Goal: Transaction & Acquisition: Download file/media

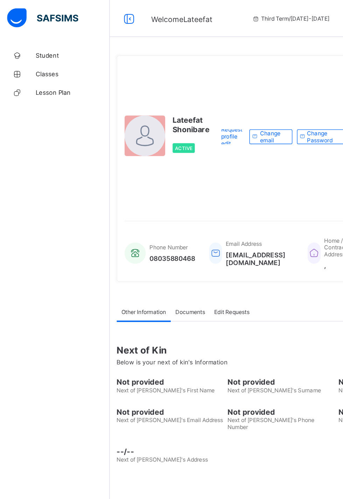
click at [46, 41] on span "Student" at bounding box center [56, 42] width 56 height 6
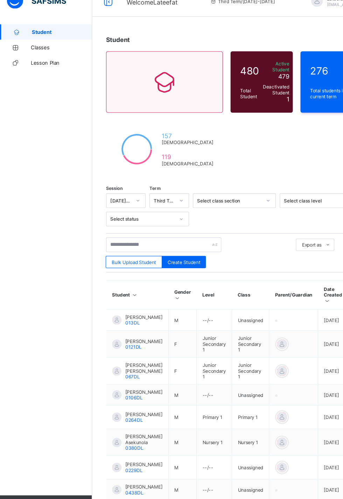
click at [36, 58] on span "Classes" at bounding box center [56, 56] width 56 height 6
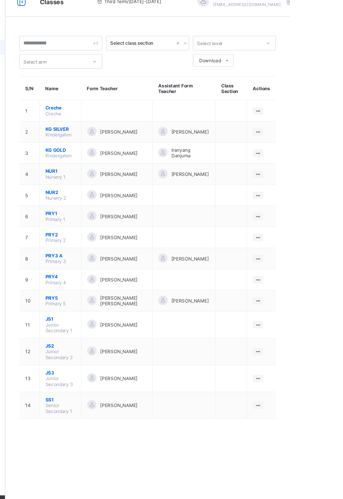
click at [313, 284] on icon at bounding box center [314, 286] width 6 height 5
click at [0, 0] on div "View Class" at bounding box center [0, 0] width 0 height 0
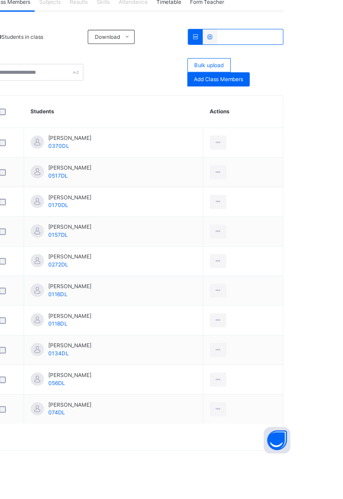
click at [282, 364] on icon at bounding box center [279, 367] width 6 height 6
click at [0, 0] on div "View Profile" at bounding box center [0, 0] width 0 height 0
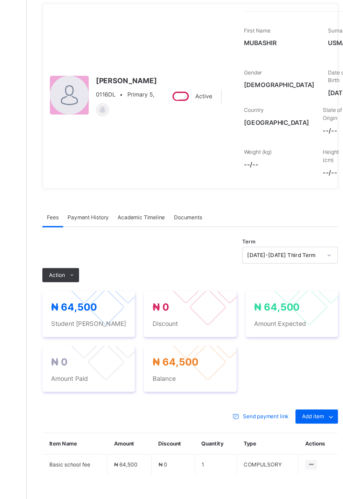
click at [174, 236] on span "Academic Timeline" at bounding box center [174, 233] width 37 height 6
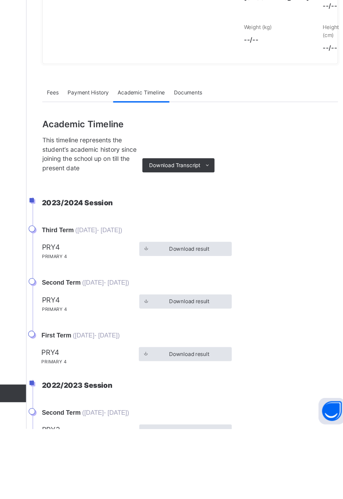
click at [211, 443] on span "Download result" at bounding box center [213, 440] width 32 height 6
click at [211, 442] on div "Download result" at bounding box center [209, 439] width 73 height 11
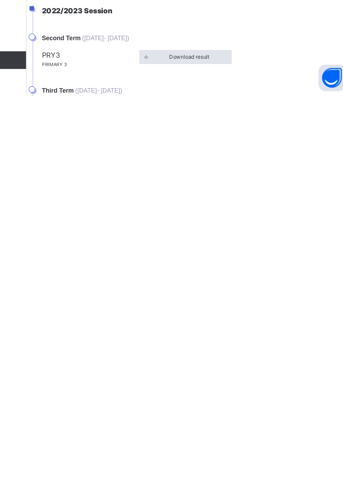
scroll to position [34, 0]
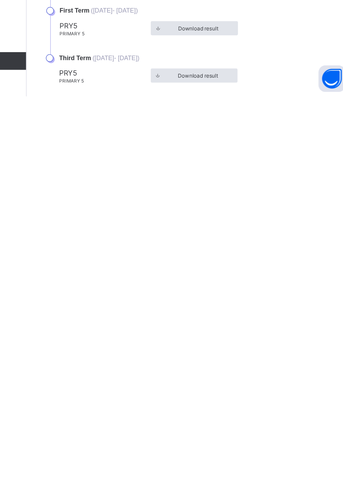
scroll to position [188, 0]
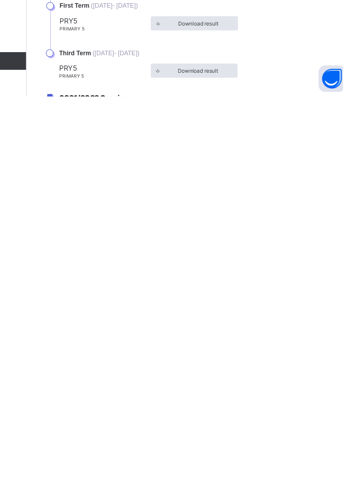
click at [217, 407] on span "Download result" at bounding box center [220, 404] width 32 height 5
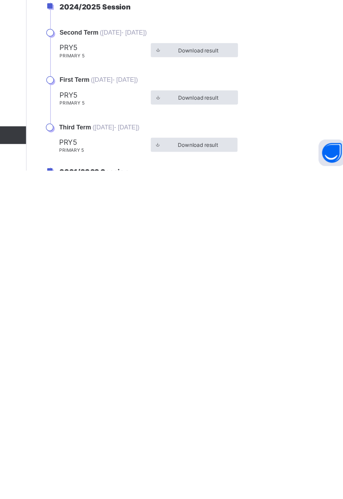
click at [218, 444] on span "Download result" at bounding box center [220, 441] width 32 height 5
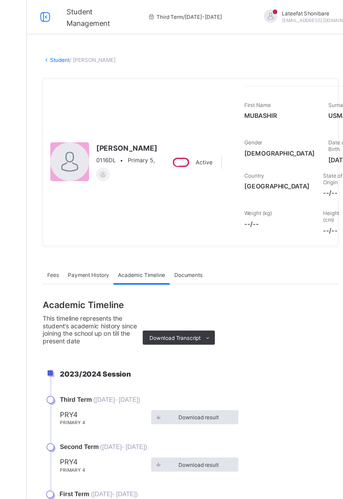
scroll to position [0, 0]
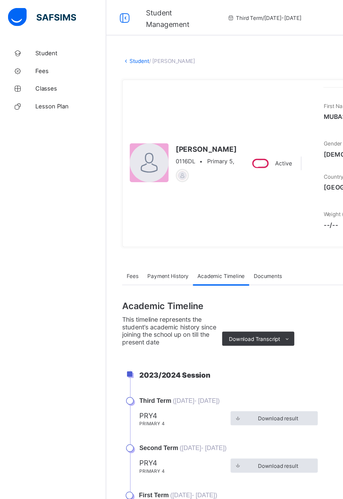
click at [37, 69] on span "Classes" at bounding box center [56, 70] width 56 height 6
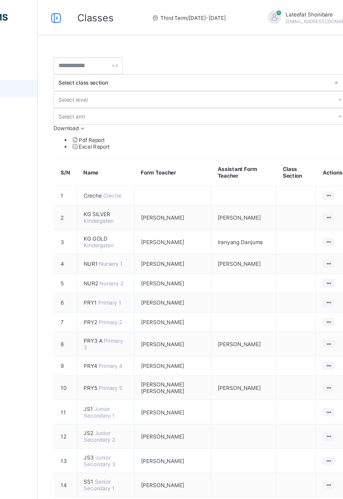
click at [315, 270] on icon at bounding box center [314, 272] width 6 height 5
click at [0, 0] on ul "View Class Assign form Teacher" at bounding box center [0, 0] width 0 height 0
click at [0, 0] on div "View Class" at bounding box center [0, 0] width 0 height 0
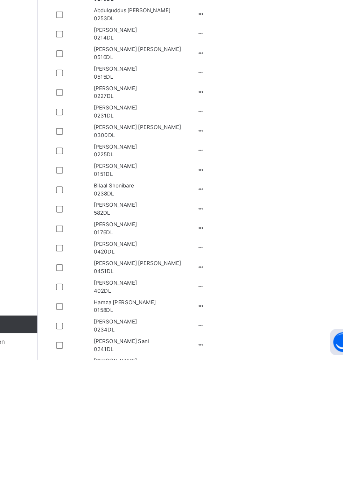
scroll to position [312, 0]
click at [216, 499] on icon at bounding box center [213, 501] width 6 height 5
click at [0, 0] on div "View Profile" at bounding box center [0, 0] width 0 height 0
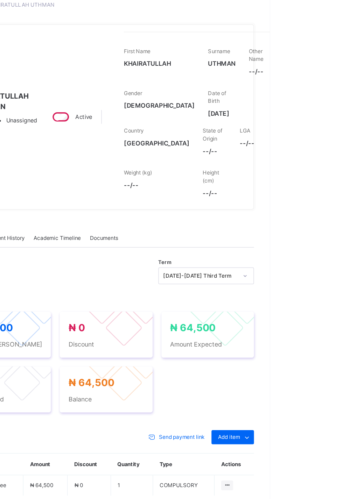
click at [311, 85] on span "Surname" at bounding box center [302, 85] width 17 height 5
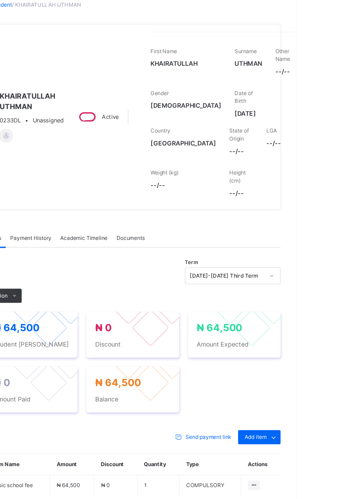
click at [102, 137] on div at bounding box center [102, 137] width 0 height 0
click at [159, 129] on span "KHAIRATULLAH UTHMAN" at bounding box center [133, 124] width 51 height 17
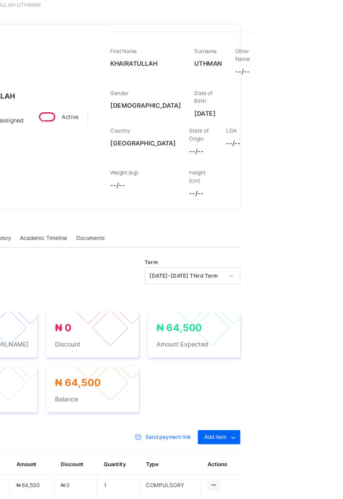
click at [311, 86] on span "Surname" at bounding box center [302, 85] width 17 height 5
click at [248, 87] on span "First Name" at bounding box center [237, 85] width 21 height 5
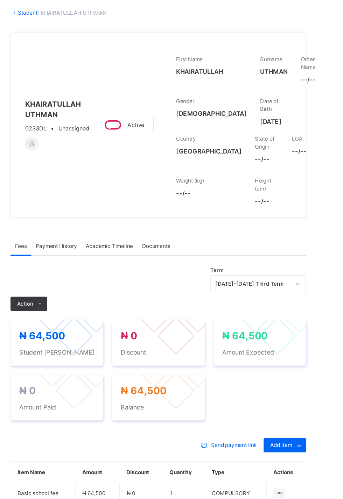
click at [275, 88] on div "First Name KHAIRATULLAH" at bounding box center [255, 94] width 56 height 30
click at [276, 91] on span "KHAIRATULLAH" at bounding box center [255, 94] width 56 height 7
click at [248, 87] on span "First Name" at bounding box center [237, 85] width 21 height 5
click at [276, 90] on span at bounding box center [255, 89] width 56 height 3
click at [283, 92] on span "KHAIRATULLAH" at bounding box center [255, 94] width 56 height 7
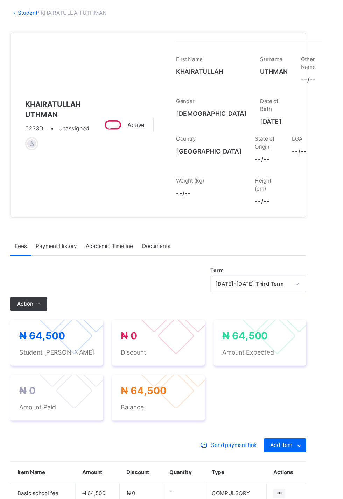
click at [297, 92] on div "First Name KHAIRATULLAH Surname UTHMAN Other Name --/-- Gender FEMALE Date of B…" at bounding box center [285, 110] width 117 height 63
click at [271, 94] on span "KHAIRATULLAH" at bounding box center [255, 94] width 56 height 7
click at [312, 90] on span at bounding box center [305, 89] width 22 height 3
click at [283, 88] on div "First Name KHAIRATULLAH" at bounding box center [255, 94] width 56 height 30
click at [278, 89] on span at bounding box center [255, 89] width 56 height 3
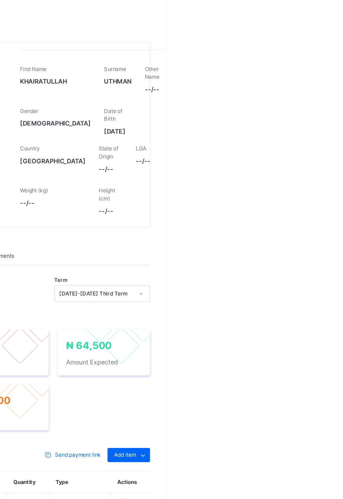
click at [316, 91] on span "UTHMAN" at bounding box center [305, 94] width 22 height 7
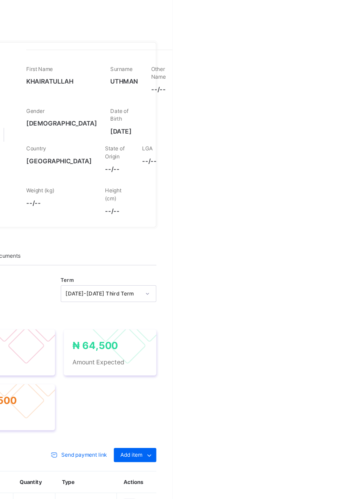
click at [314, 89] on span at bounding box center [305, 89] width 22 height 3
click at [283, 86] on div "First Name KHAIRATULLAH" at bounding box center [255, 94] width 56 height 30
click at [316, 94] on span "UTHMAN" at bounding box center [305, 94] width 22 height 7
click at [316, 97] on span "UTHMAN" at bounding box center [305, 94] width 22 height 7
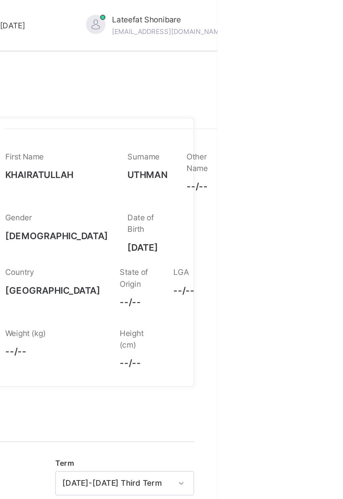
click at [279, 41] on div "× Delete Document This action would delete the document with name: from the sys…" at bounding box center [213, 273] width 259 height 476
click at [313, 92] on span "UTHMAN" at bounding box center [305, 94] width 22 height 7
click at [316, 91] on span "UTHMAN" at bounding box center [305, 94] width 22 height 7
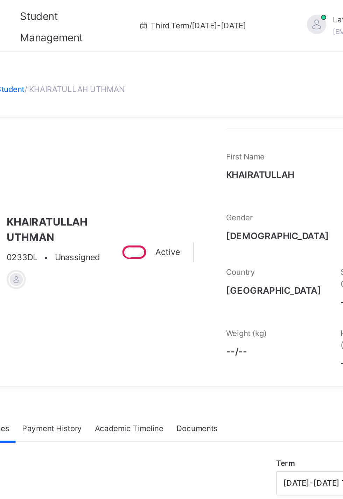
click at [102, 137] on div at bounding box center [102, 137] width 0 height 0
click at [155, 129] on span "KHAIRATULLAH UTHMAN" at bounding box center [133, 124] width 51 height 17
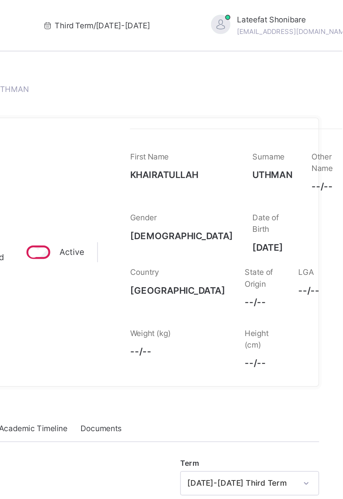
click at [276, 92] on span "KHAIRATULLAH" at bounding box center [255, 94] width 56 height 7
click at [316, 92] on span "UTHMAN" at bounding box center [305, 94] width 22 height 7
click at [315, 90] on span at bounding box center [305, 89] width 22 height 3
click at [214, 232] on span "Documents" at bounding box center [211, 233] width 22 height 6
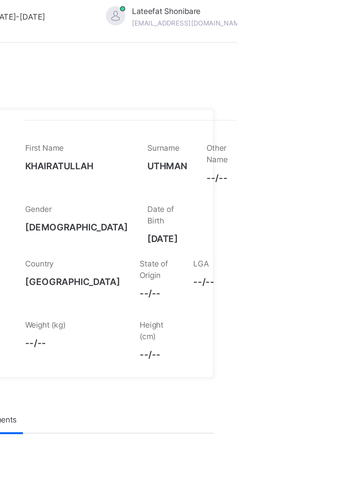
click at [248, 85] on span "First Name" at bounding box center [237, 85] width 21 height 5
click at [272, 90] on span at bounding box center [255, 89] width 56 height 3
click at [281, 91] on span "KHAIRATULLAH" at bounding box center [255, 94] width 56 height 7
click at [275, 92] on span "KHAIRATULLAH" at bounding box center [255, 94] width 56 height 7
click at [276, 93] on span "KHAIRATULLAH" at bounding box center [255, 94] width 56 height 7
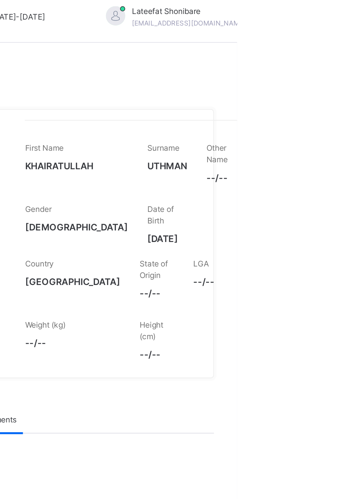
click at [281, 93] on span "KHAIRATULLAH" at bounding box center [255, 94] width 56 height 7
click at [283, 89] on span at bounding box center [255, 89] width 56 height 3
click at [274, 89] on span at bounding box center [255, 89] width 56 height 3
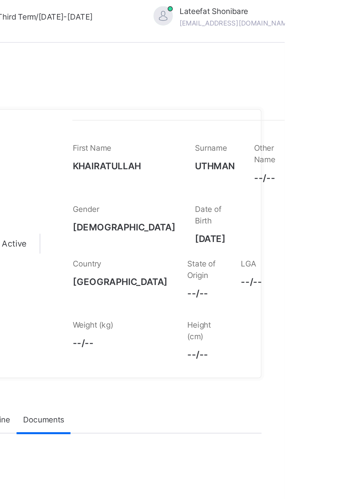
click at [265, 90] on span at bounding box center [255, 89] width 56 height 3
click at [271, 89] on span at bounding box center [255, 89] width 56 height 3
click at [271, 88] on span at bounding box center [255, 89] width 56 height 3
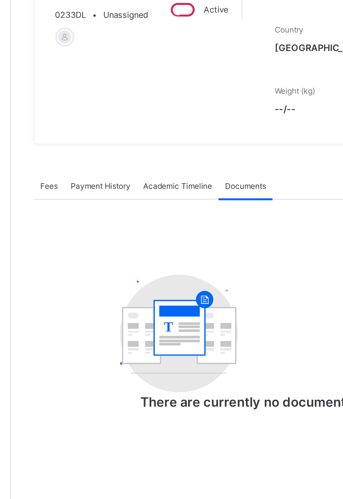
click at [99, 232] on div "Fees" at bounding box center [105, 233] width 16 height 14
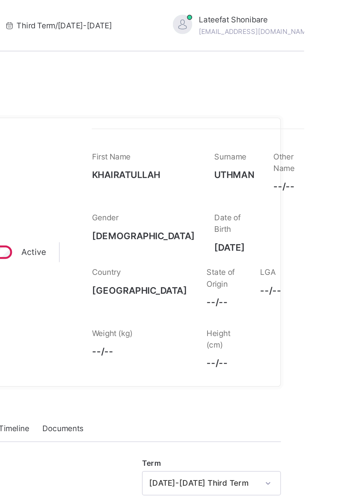
click at [277, 87] on div "First Name KHAIRATULLAH" at bounding box center [255, 94] width 56 height 30
click at [282, 85] on div "First Name KHAIRATULLAH" at bounding box center [255, 94] width 56 height 30
click at [248, 83] on span "First Name" at bounding box center [237, 85] width 21 height 5
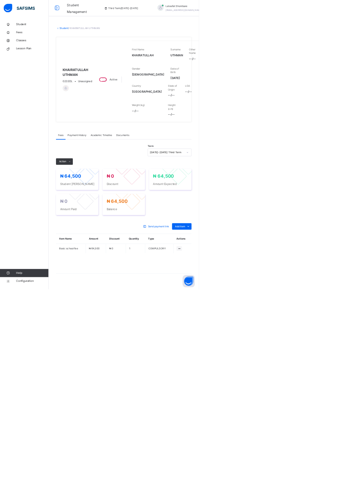
click at [342, 261] on html "Student Management Third Term / 2024-2025 Lateefat Shonibare slimshaddeys01@gma…" at bounding box center [171, 255] width 343 height 511
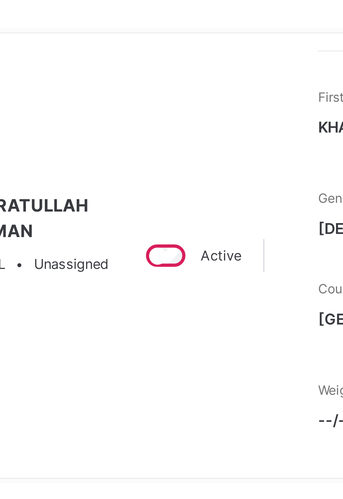
click at [153, 125] on span "KHAIRATULLAH UTHMAN" at bounding box center [133, 124] width 51 height 17
click at [118, 150] on div at bounding box center [113, 152] width 8 height 8
click at [159, 160] on div "KHAIRATULLAH UTHMAN 0233DL • Unassigned" at bounding box center [130, 137] width 56 height 135
click at [118, 151] on div at bounding box center [113, 152] width 8 height 8
click at [159, 163] on div "KHAIRATULLAH UTHMAN 0233DL • Unassigned" at bounding box center [130, 137] width 56 height 135
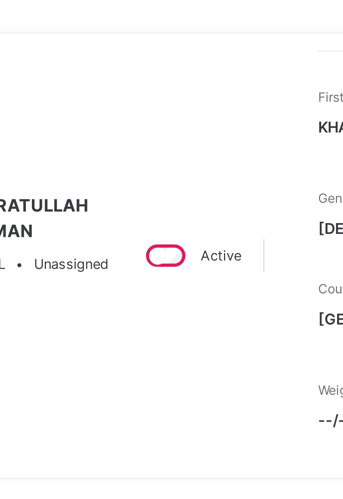
click at [154, 127] on span "KHAIRATULLAH UTHMAN" at bounding box center [133, 124] width 51 height 17
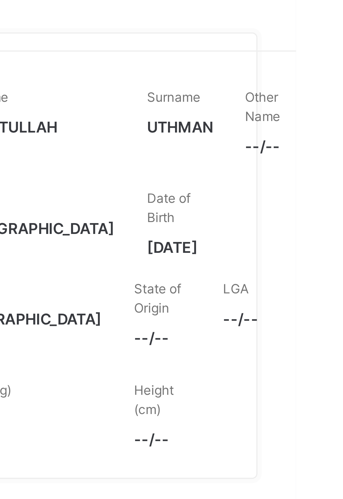
click at [279, 94] on span "KHAIRATULLAH" at bounding box center [255, 94] width 56 height 7
click at [283, 95] on span "KHAIRATULLAH" at bounding box center [255, 94] width 56 height 7
click at [304, 93] on div "First Name KHAIRATULLAH Surname UTHMAN Other Name --/-- Gender FEMALE Date of B…" at bounding box center [285, 110] width 117 height 63
click at [314, 95] on span "UTHMAN" at bounding box center [305, 94] width 22 height 7
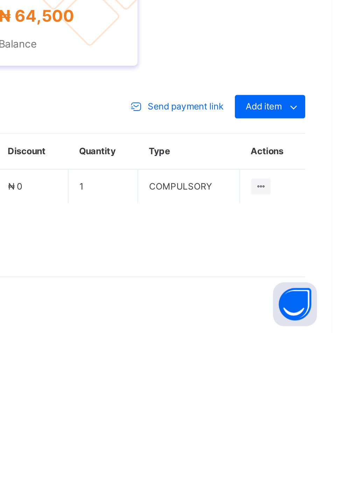
click at [283, 455] on span at bounding box center [214, 454] width 234 height 35
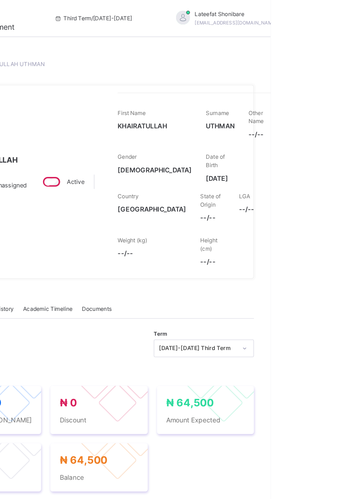
click at [267, 90] on span at bounding box center [255, 89] width 56 height 3
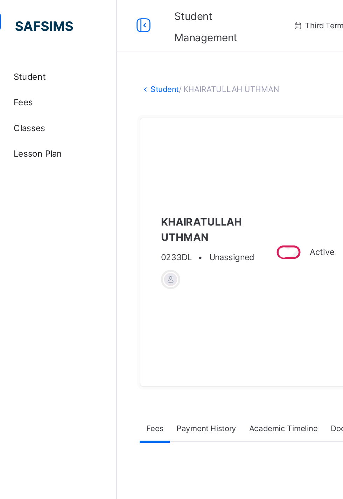
click at [107, 48] on link "Student" at bounding box center [109, 48] width 15 height 5
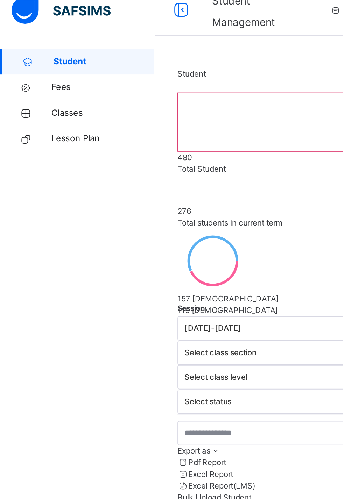
click at [47, 68] on span "Classes" at bounding box center [56, 69] width 56 height 7
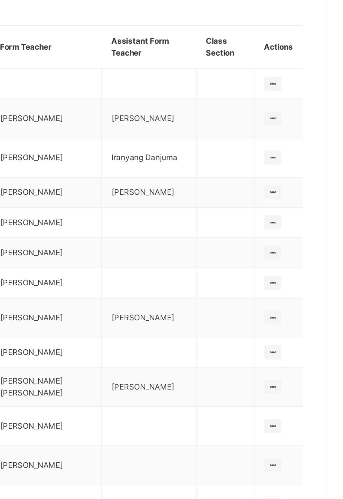
click at [316, 281] on icon at bounding box center [314, 283] width 6 height 5
click at [0, 0] on ul "View Class Assign form Teacher" at bounding box center [0, 0] width 0 height 0
click at [0, 0] on div "View Class" at bounding box center [0, 0] width 0 height 0
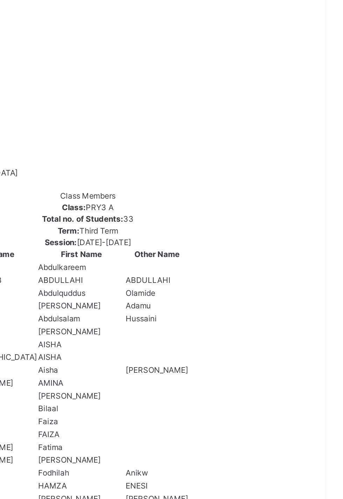
click at [0, 0] on div "View Profile" at bounding box center [0, 0] width 0 height 0
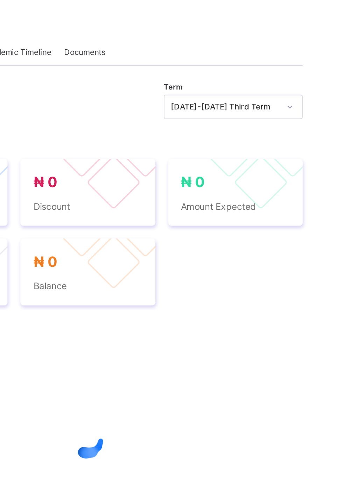
click at [266, 499] on html "Student Management Third Term / 2024-2025 Lateefat Shonibare slimshaddeys01@gma…" at bounding box center [171, 249] width 343 height 499
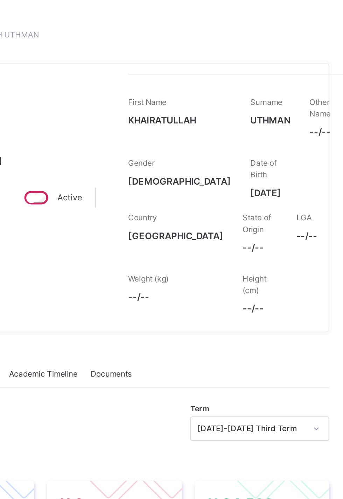
click at [298, 92] on div "First Name KHAIRATULLAH Surname UTHMAN Other Name --/-- Gender FEMALE Date of B…" at bounding box center [279, 110] width 117 height 63
click at [271, 93] on span "KHAIRATULLAH" at bounding box center [249, 94] width 56 height 7
click at [276, 92] on span "KHAIRATULLAH" at bounding box center [249, 94] width 56 height 7
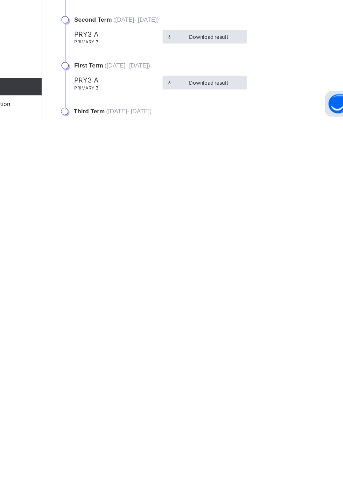
scroll to position [162, 0]
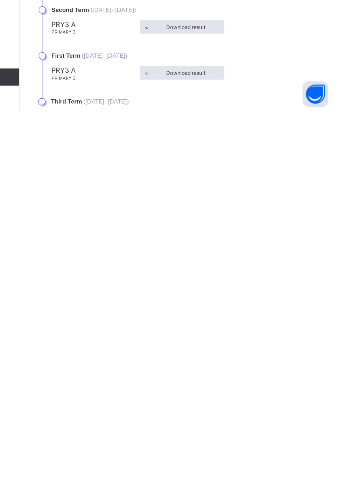
click at [236, 473] on div "Download result" at bounding box center [216, 467] width 69 height 11
click at [218, 470] on span "Download result" at bounding box center [220, 467] width 32 height 5
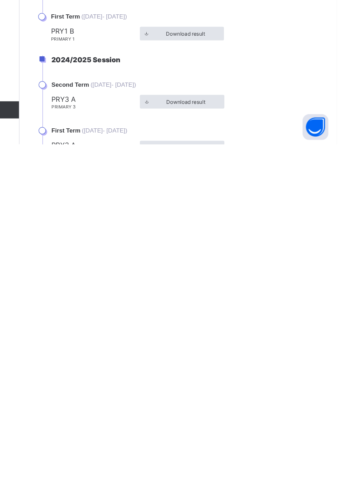
click at [221, 467] on span "Download result" at bounding box center [220, 464] width 32 height 5
